Goal: Task Accomplishment & Management: Use online tool/utility

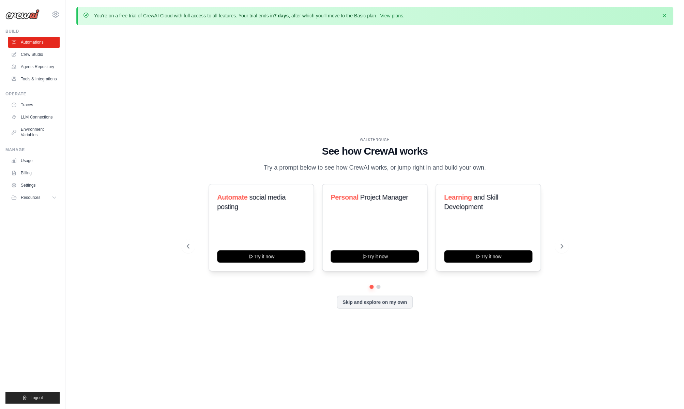
click at [380, 168] on p "Try a prompt below to see how CrewAI works, or jump right in and build your own." at bounding box center [374, 168] width 229 height 10
click at [564, 242] on button at bounding box center [562, 247] width 14 height 14
click at [44, 116] on link "LLM Connections" at bounding box center [34, 117] width 51 height 11
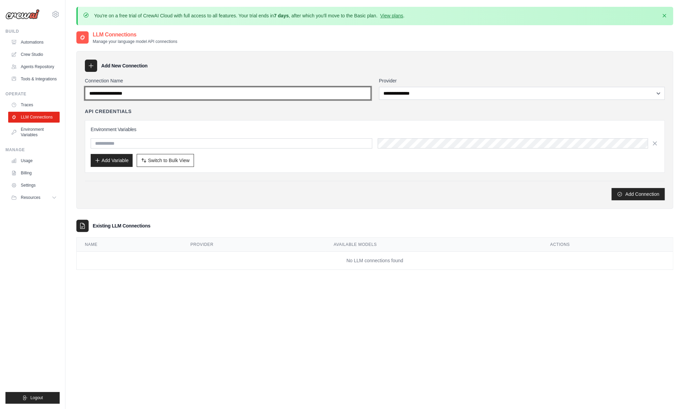
click at [134, 94] on input "Connection Name" at bounding box center [228, 93] width 286 height 13
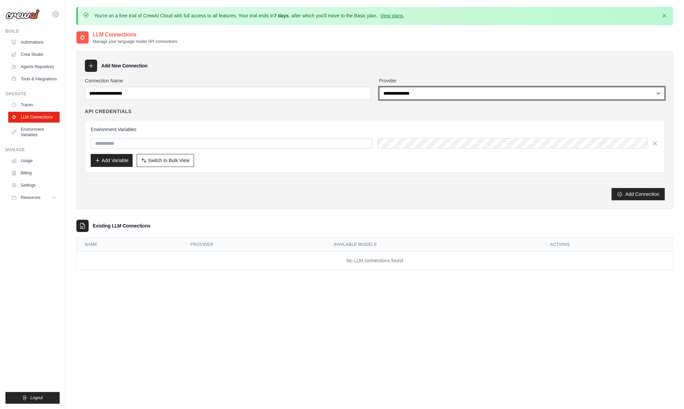
click at [389, 90] on select "**********" at bounding box center [522, 93] width 286 height 13
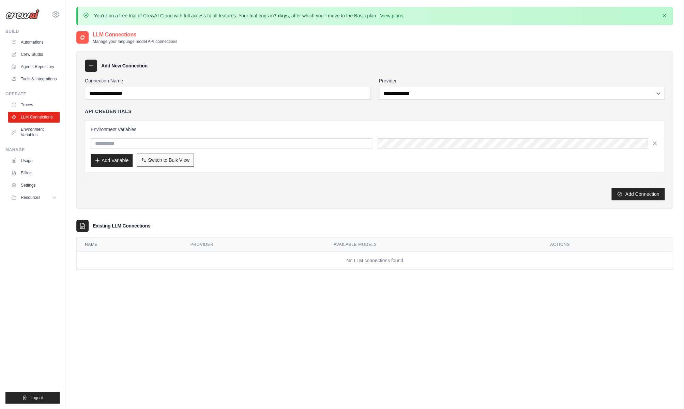
click at [186, 163] on span "Switch to Bulk View" at bounding box center [169, 160] width 42 height 7
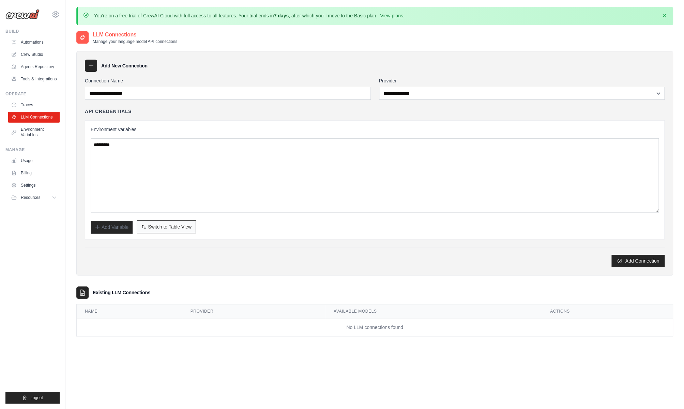
click at [155, 227] on span "Switch to Table View" at bounding box center [170, 227] width 44 height 7
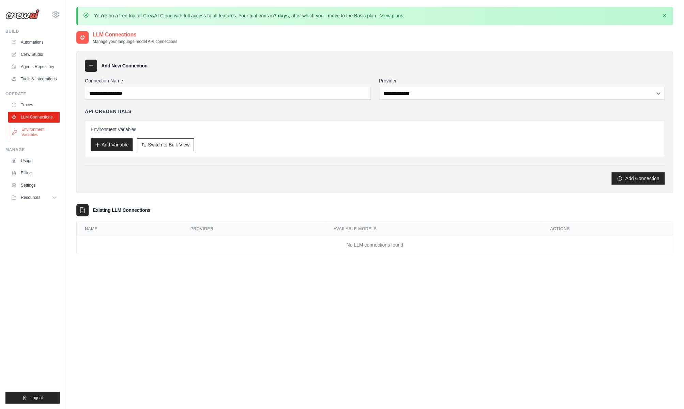
click at [44, 133] on link "Environment Variables" at bounding box center [34, 132] width 51 height 16
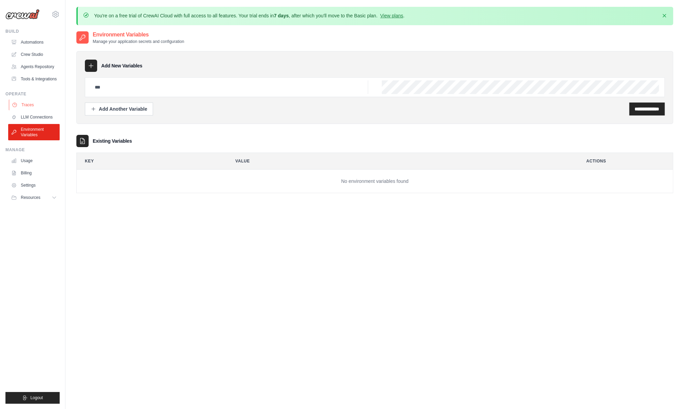
click at [46, 107] on link "Traces" at bounding box center [34, 104] width 51 height 11
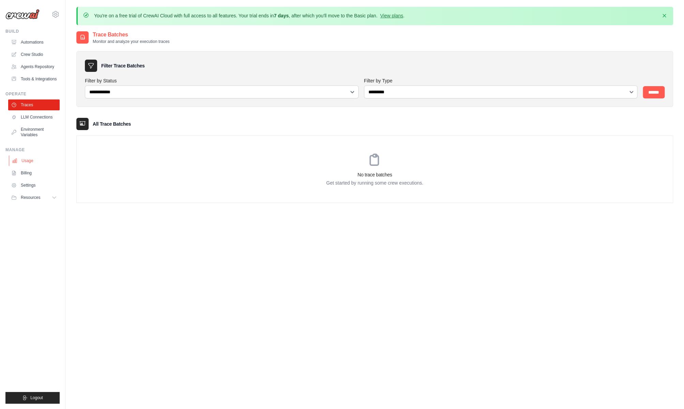
click at [35, 160] on link "Usage" at bounding box center [34, 160] width 51 height 11
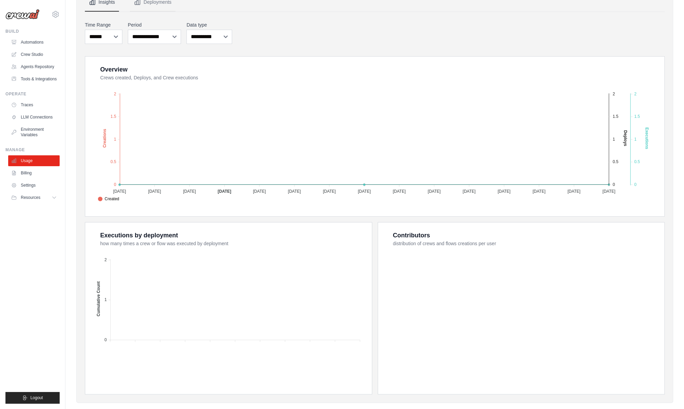
scroll to position [109, 0]
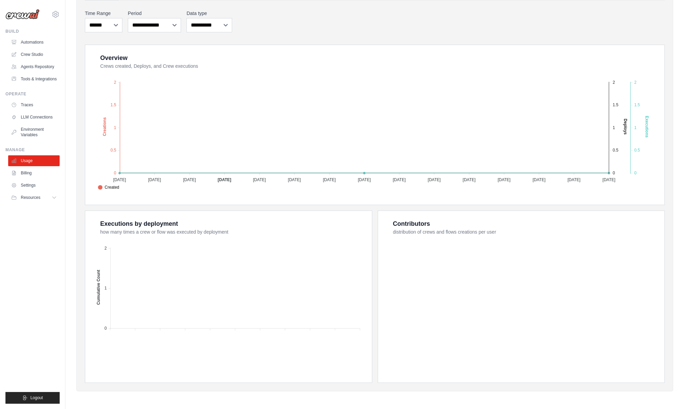
click at [216, 233] on dt "how many times a crew or flow was executed by deployment" at bounding box center [231, 232] width 263 height 7
click at [22, 172] on link "Billing" at bounding box center [34, 173] width 51 height 11
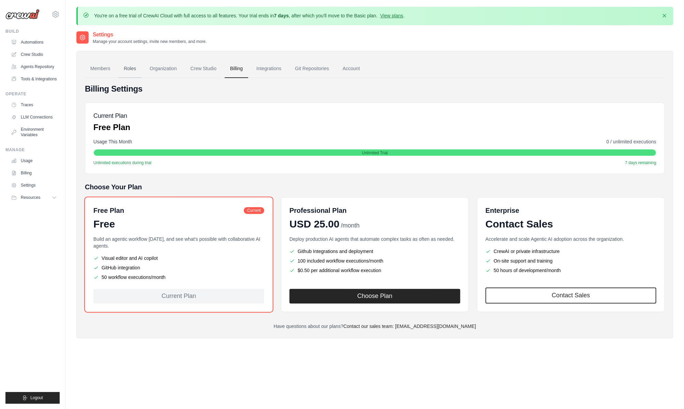
click at [132, 70] on link "Roles" at bounding box center [129, 69] width 23 height 18
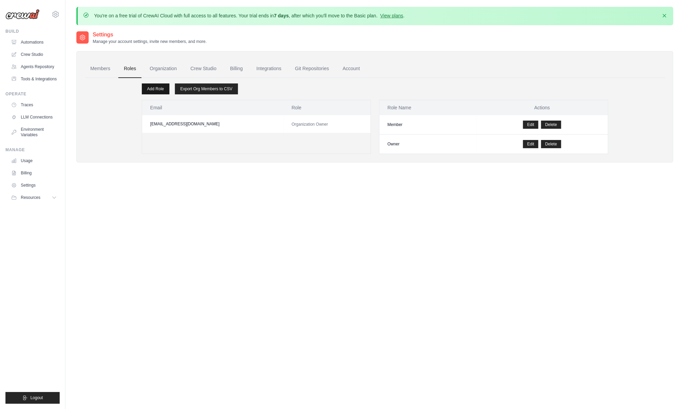
click at [156, 92] on link "Add Role" at bounding box center [156, 88] width 28 height 11
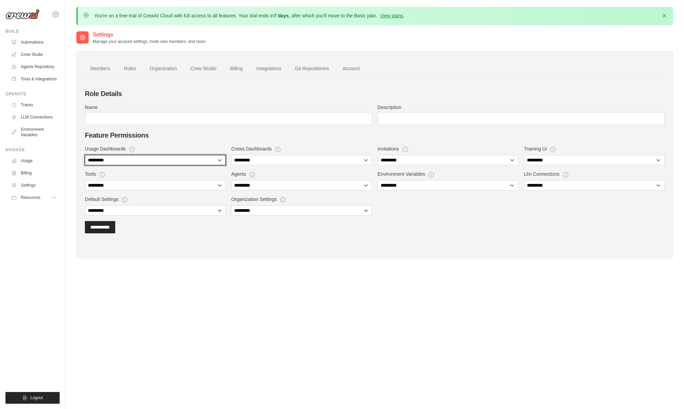
click at [174, 161] on select "**********" at bounding box center [155, 160] width 141 height 10
click at [107, 71] on link "Members" at bounding box center [100, 69] width 31 height 18
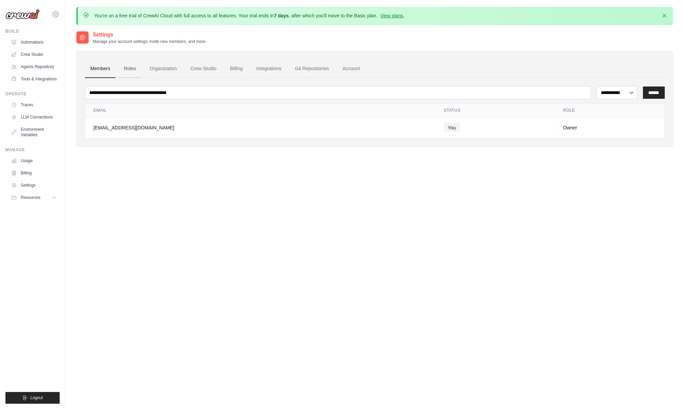
click at [129, 72] on link "Roles" at bounding box center [129, 69] width 23 height 18
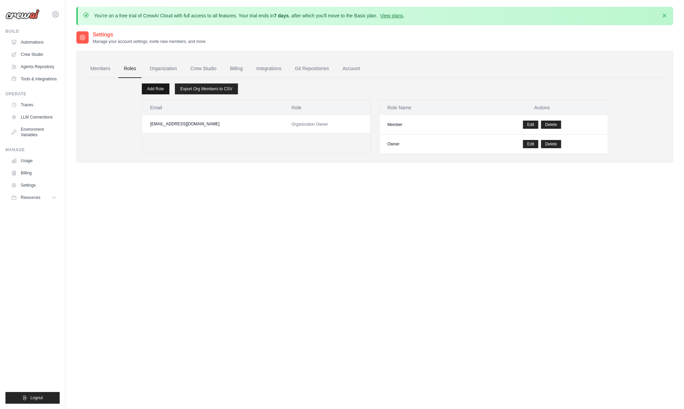
click at [153, 89] on link "Add Role" at bounding box center [156, 88] width 28 height 11
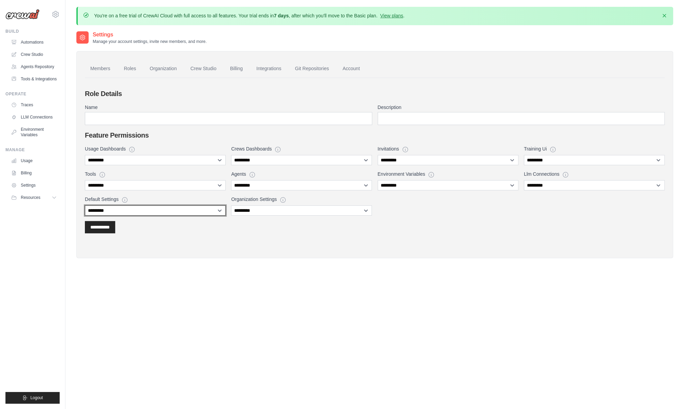
click at [213, 210] on select "**********" at bounding box center [155, 210] width 141 height 10
click at [107, 69] on link "Members" at bounding box center [100, 69] width 31 height 18
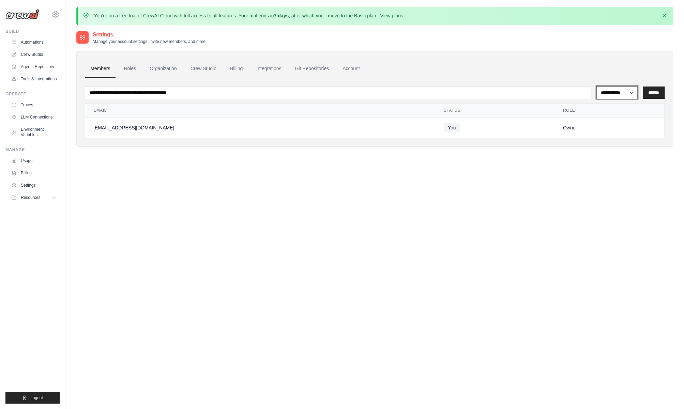
click at [613, 96] on select "**********" at bounding box center [616, 92] width 41 height 13
click at [175, 68] on link "Organization" at bounding box center [163, 69] width 38 height 18
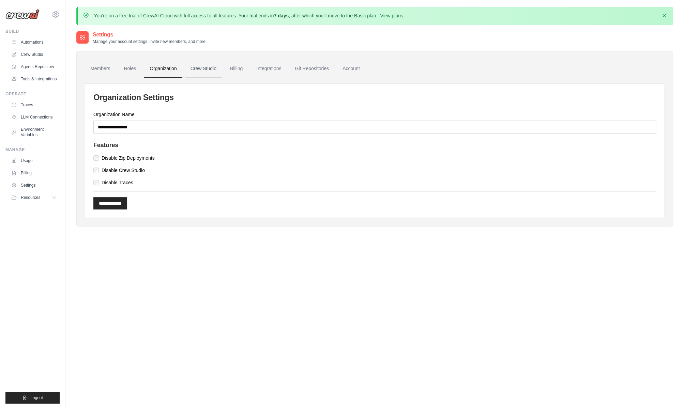
click at [203, 70] on link "Crew Studio" at bounding box center [203, 69] width 37 height 18
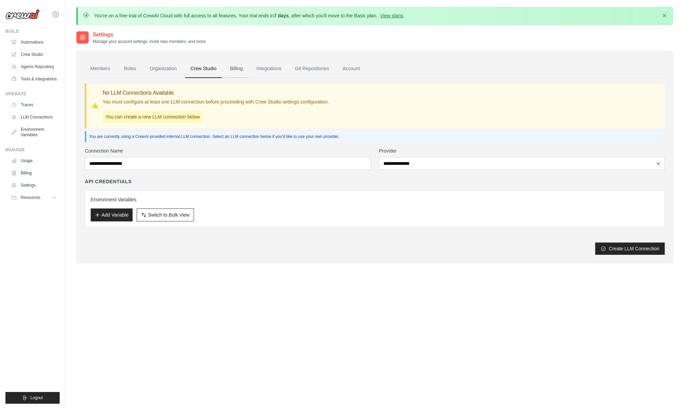
click at [236, 71] on link "Billing" at bounding box center [237, 69] width 24 height 18
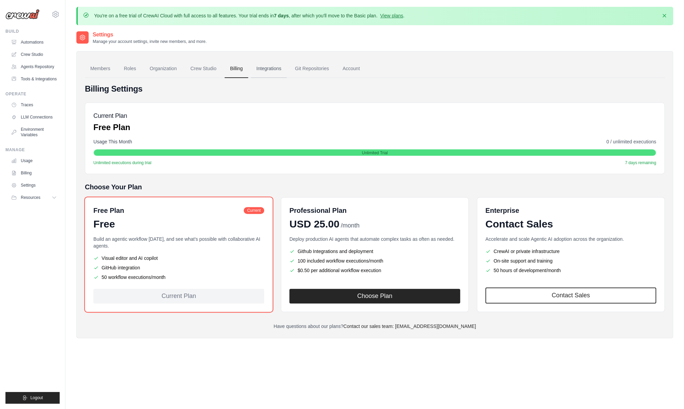
click at [273, 69] on link "Integrations" at bounding box center [269, 69] width 36 height 18
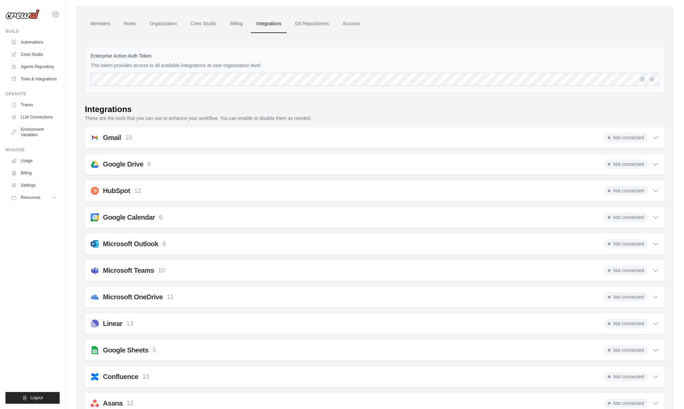
scroll to position [44, 0]
click at [183, 120] on p "These are the tools that you can use to enhance your workflow. You can enable o…" at bounding box center [375, 118] width 580 height 7
click at [272, 121] on p "These are the tools that you can use to enhance your workflow. You can enable o…" at bounding box center [375, 118] width 580 height 7
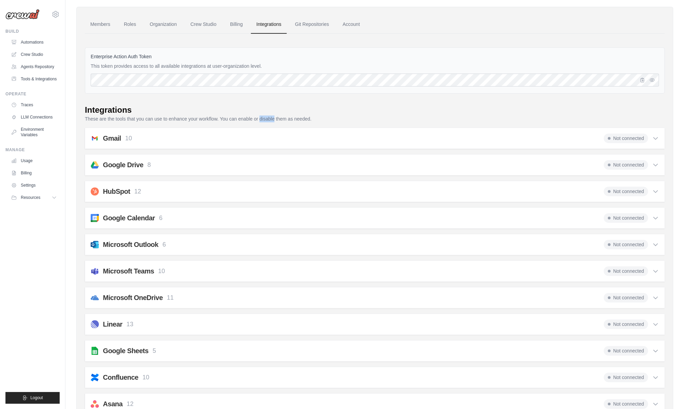
click at [302, 122] on p "These are the tools that you can use to enhance your workflow. You can enable o…" at bounding box center [375, 118] width 580 height 7
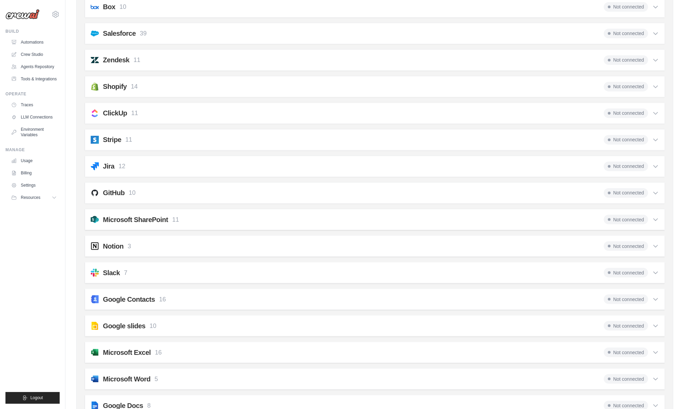
scroll to position [524, 0]
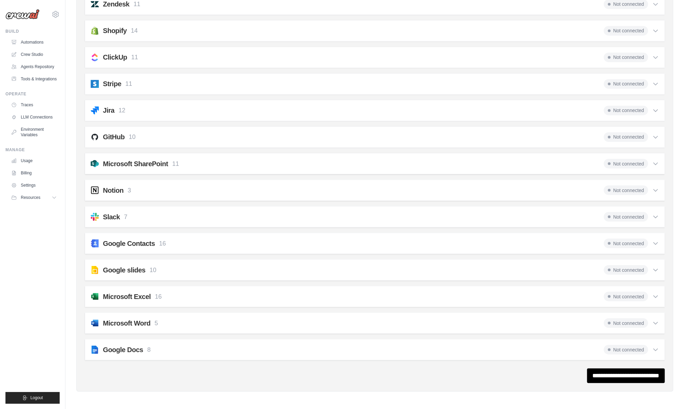
click at [652, 113] on icon at bounding box center [655, 110] width 7 height 7
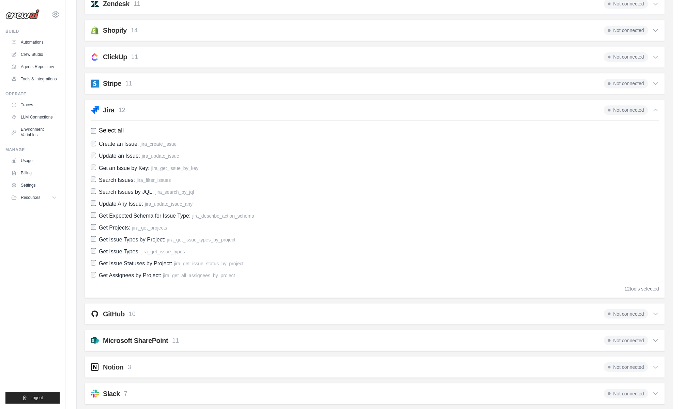
click at [652, 113] on icon at bounding box center [655, 110] width 7 height 7
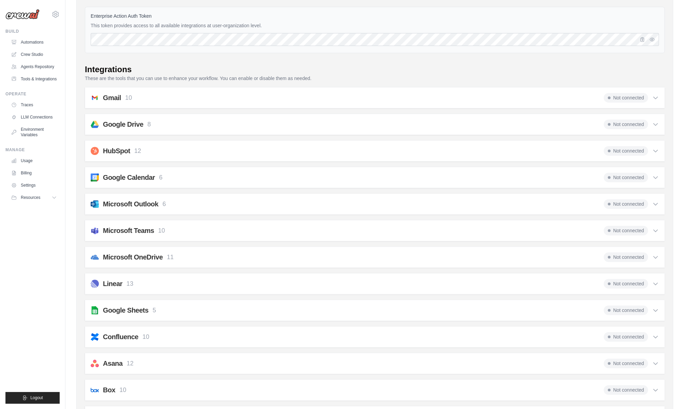
scroll to position [51, 0]
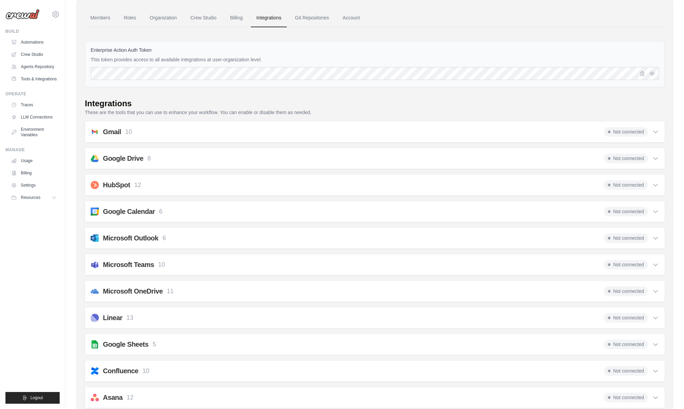
click at [221, 131] on div "Gmail 10 Not connected" at bounding box center [375, 132] width 568 height 10
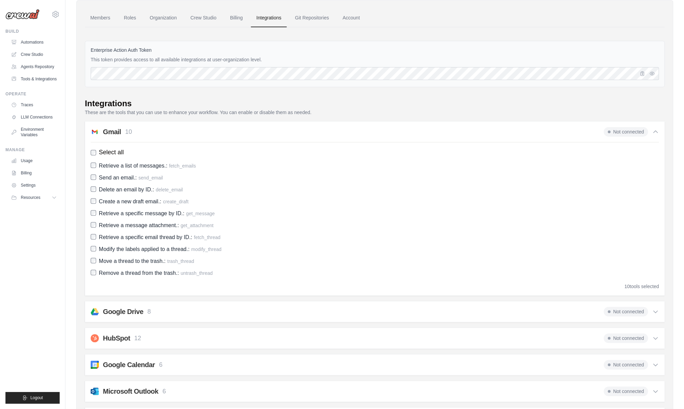
click at [626, 130] on span "Not connected" at bounding box center [625, 132] width 44 height 10
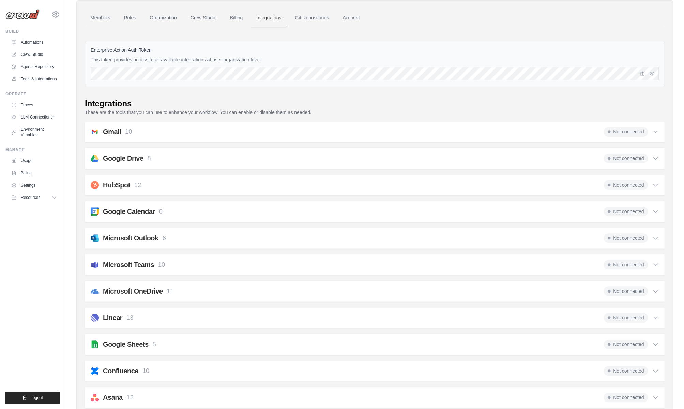
click at [626, 130] on span "Not connected" at bounding box center [625, 132] width 44 height 10
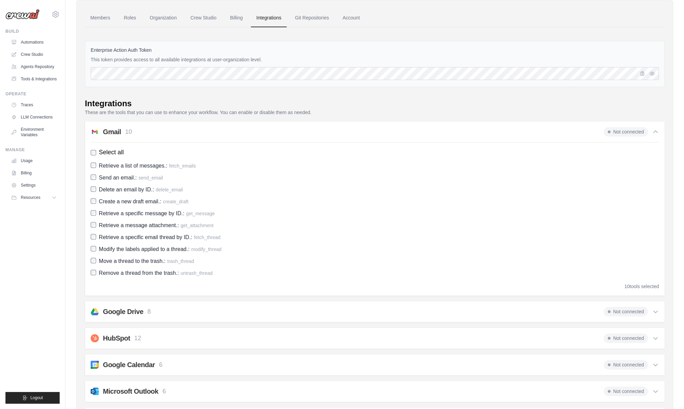
click at [626, 130] on span "Not connected" at bounding box center [625, 132] width 44 height 10
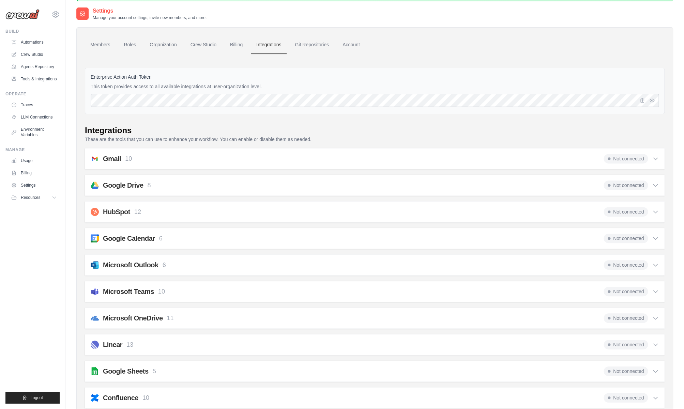
scroll to position [23, 0]
click at [654, 102] on icon "button" at bounding box center [652, 100] width 4 height 3
click at [195, 88] on p "This token provides access to all available integrations at user-organization l…" at bounding box center [375, 87] width 568 height 7
click at [314, 43] on link "Git Repositories" at bounding box center [311, 45] width 45 height 18
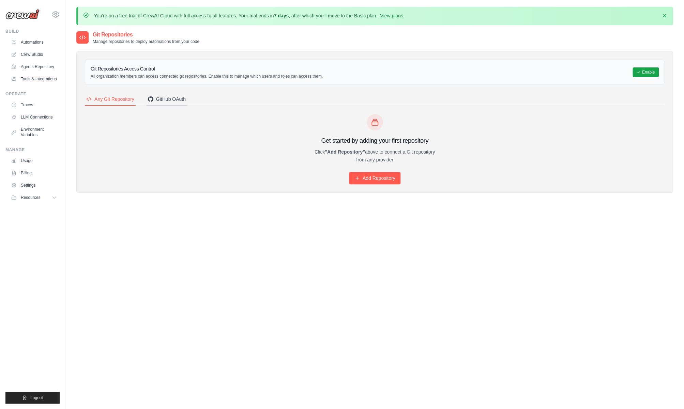
click at [169, 98] on div "GitHub OAuth" at bounding box center [167, 99] width 38 height 7
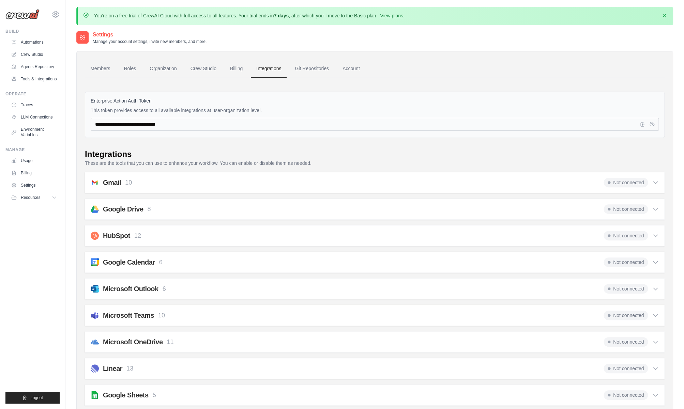
scroll to position [23, 0]
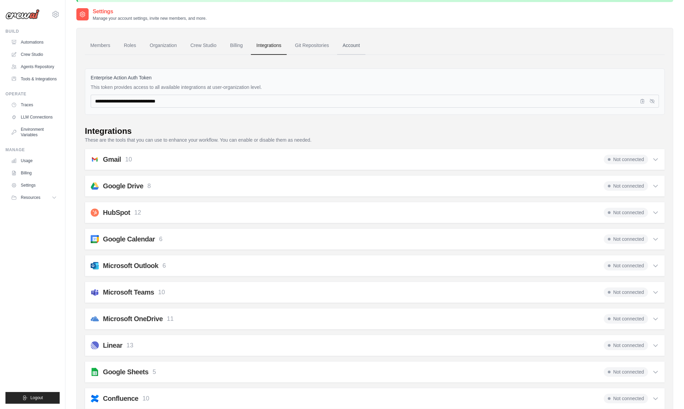
click at [354, 46] on link "Account" at bounding box center [351, 45] width 28 height 18
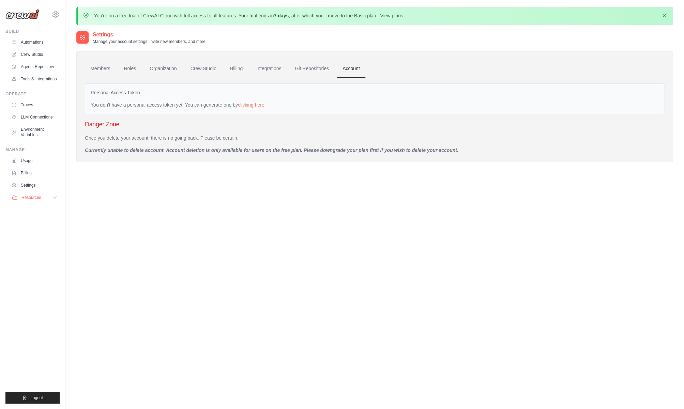
click at [39, 197] on span "Resources" at bounding box center [30, 197] width 19 height 5
click at [40, 231] on link "Blog" at bounding box center [36, 231] width 47 height 10
click at [37, 43] on link "Automations" at bounding box center [34, 42] width 51 height 11
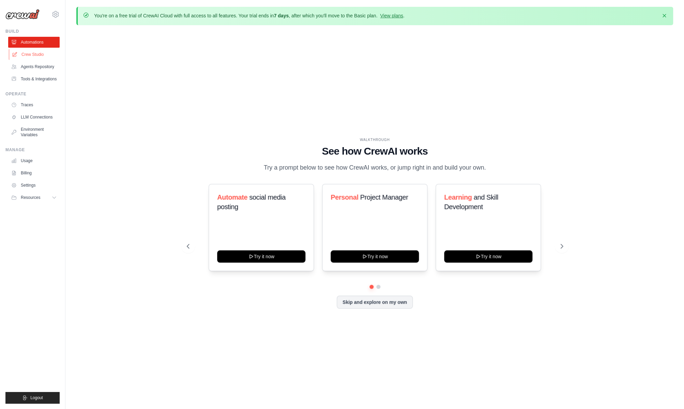
click at [35, 53] on link "Crew Studio" at bounding box center [34, 54] width 51 height 11
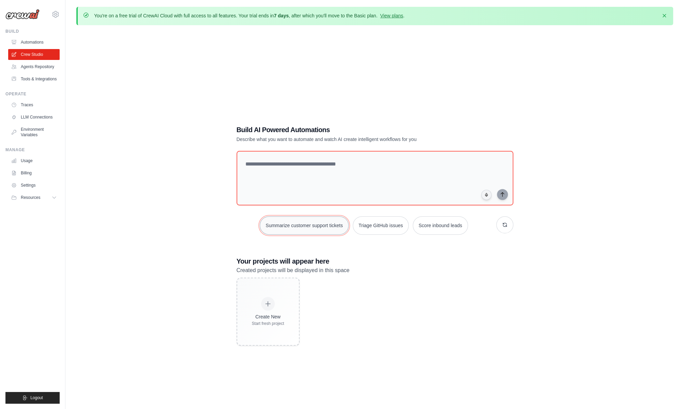
click at [291, 225] on button "Summarize customer support tickets" at bounding box center [304, 225] width 89 height 18
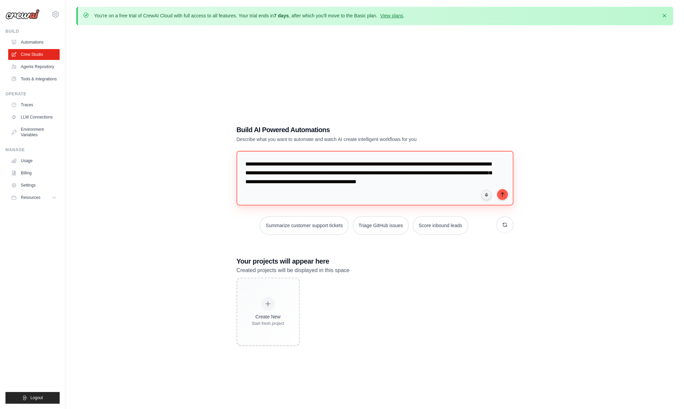
click at [315, 176] on textarea "**********" at bounding box center [374, 178] width 277 height 55
